Goal: Information Seeking & Learning: Stay updated

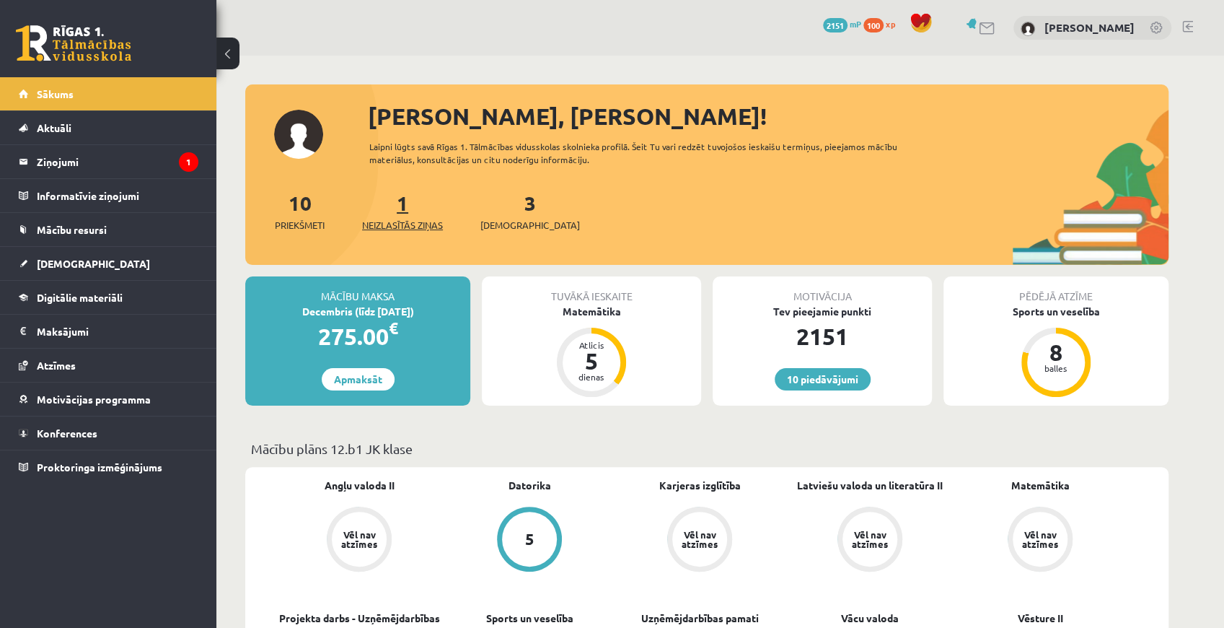
click at [400, 223] on span "Neizlasītās ziņas" at bounding box center [402, 225] width 81 height 14
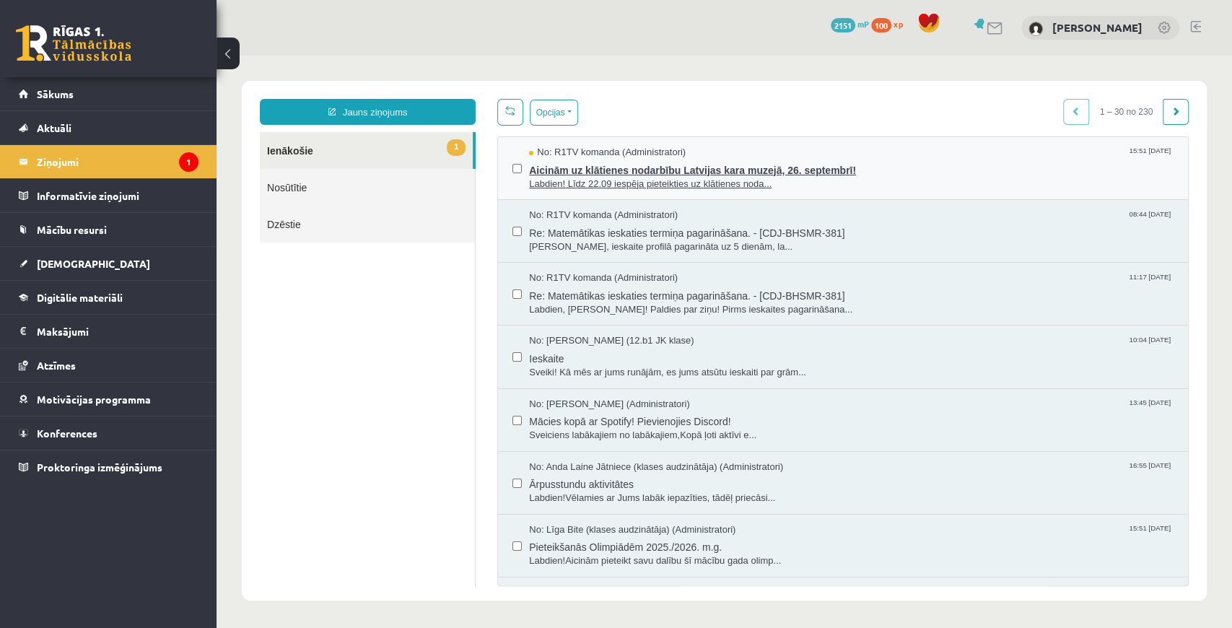
click at [587, 169] on span "Aicinām uz klātienes nodarbību Latvijas kara muzejā, 26. septembrī!" at bounding box center [851, 168] width 644 height 18
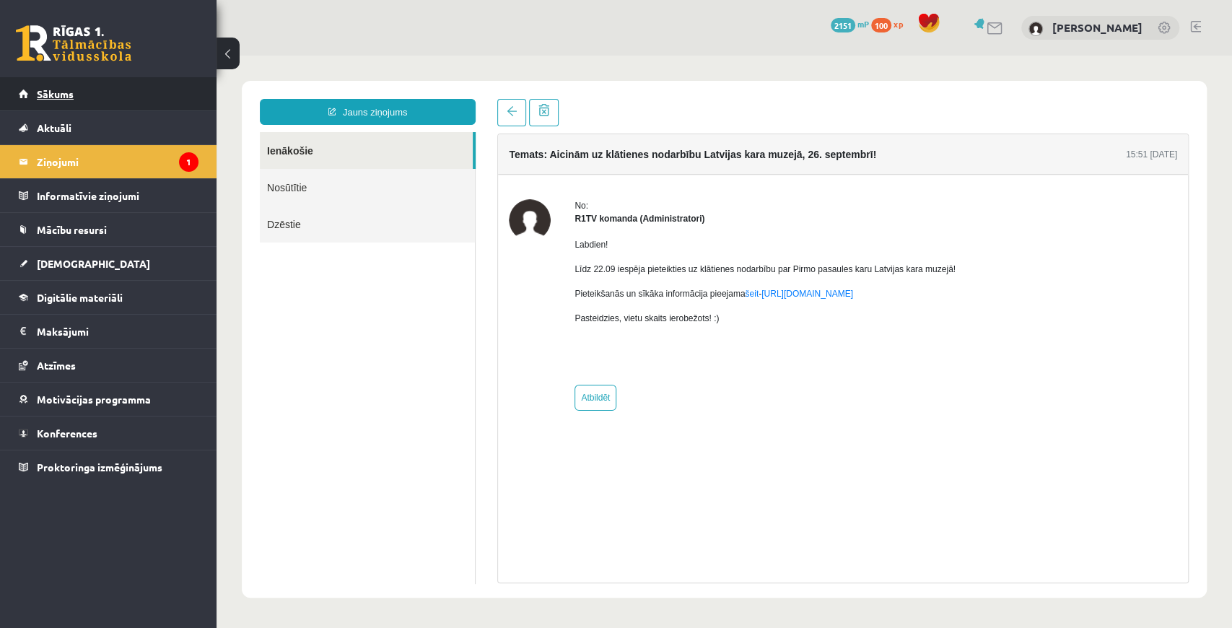
click at [115, 97] on link "Sākums" at bounding box center [109, 93] width 180 height 33
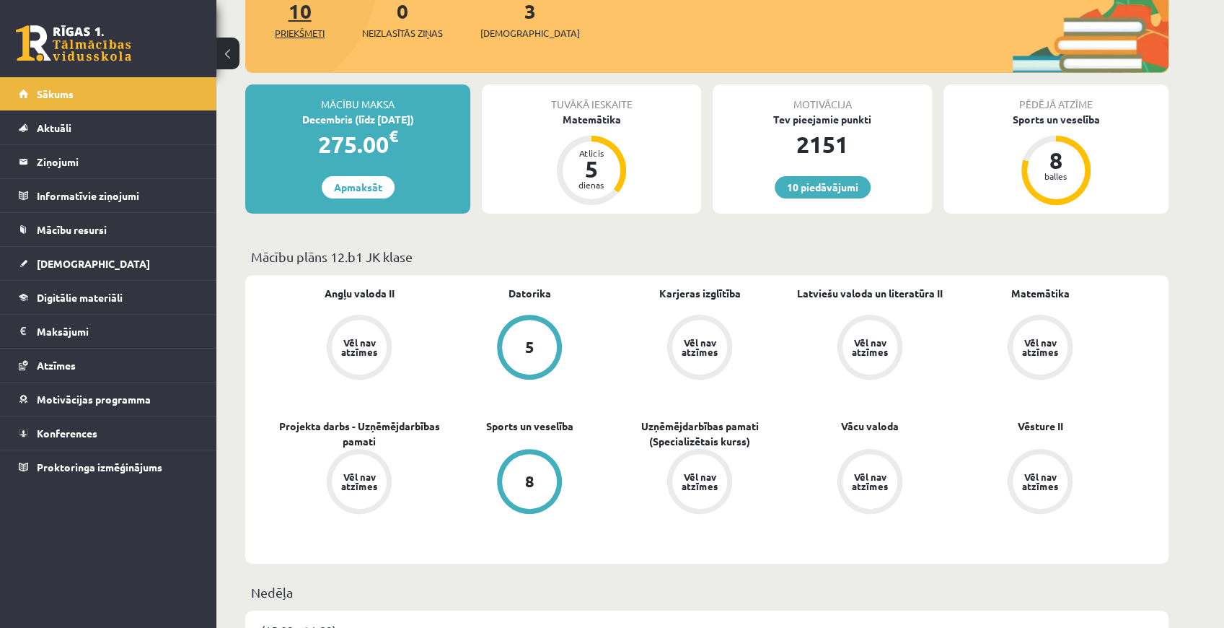
scroll to position [48, 0]
